Goal: Navigation & Orientation: Find specific page/section

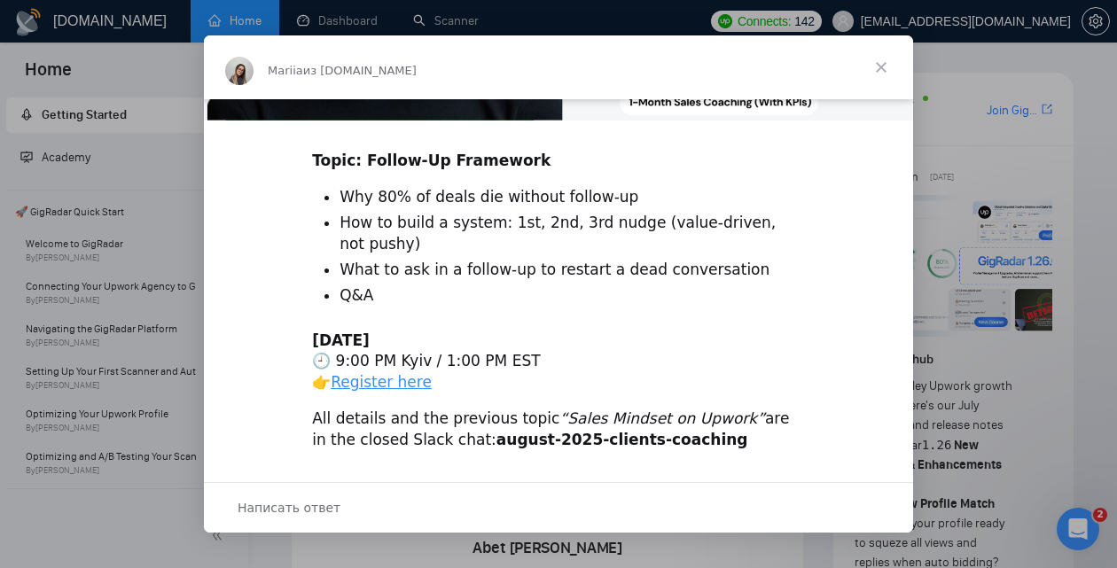
scroll to position [622, 0]
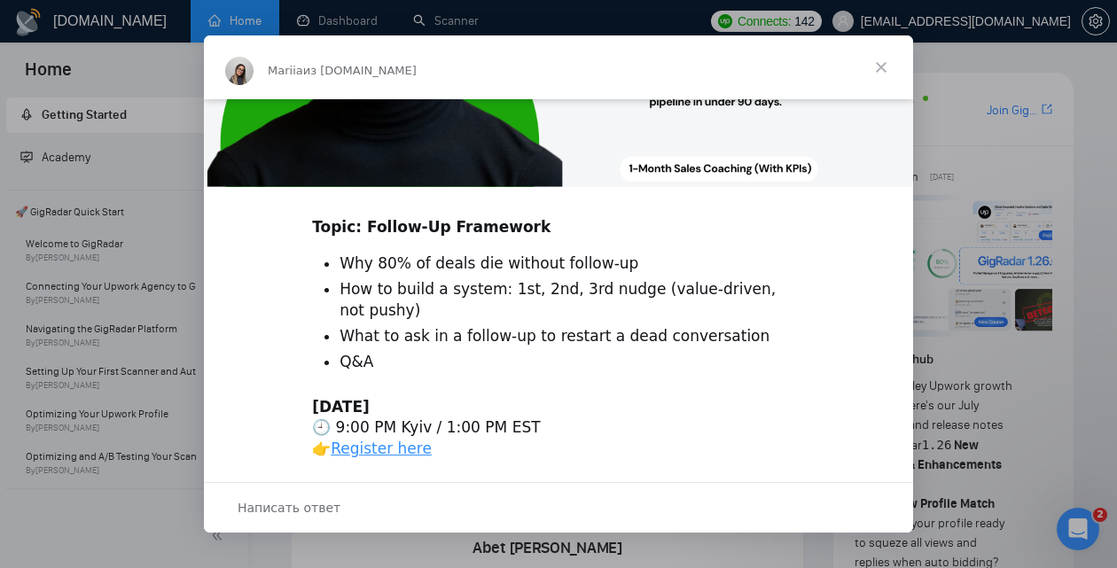
scroll to position [642, 0]
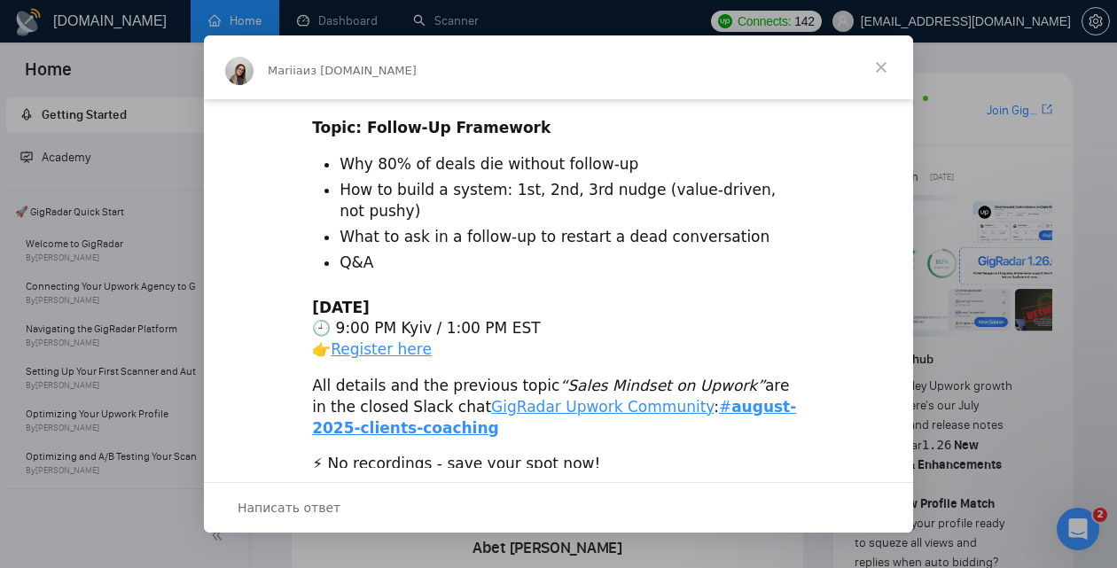
click at [889, 63] on span "Закрыть" at bounding box center [881, 67] width 64 height 64
